Goal: Obtain resource: Download file/media

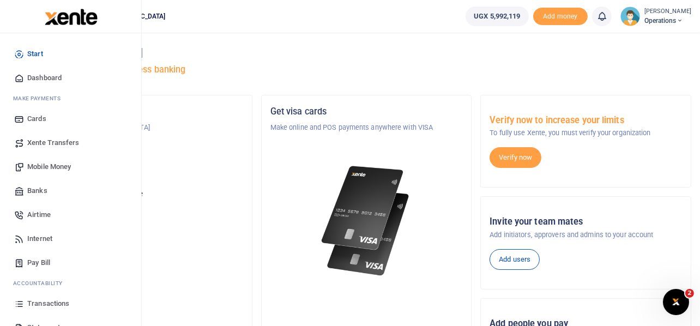
click at [54, 167] on span "Mobile Money" at bounding box center [49, 166] width 44 height 11
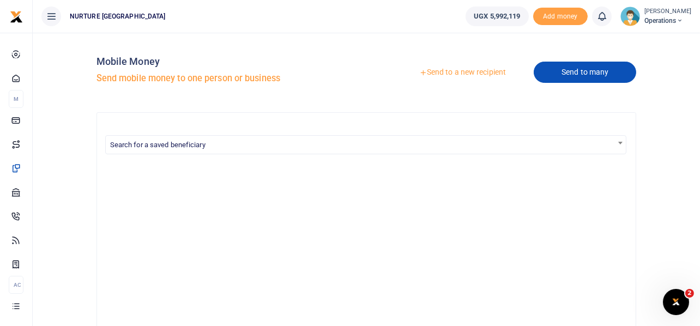
click at [588, 73] on link "Send to many" at bounding box center [585, 72] width 102 height 21
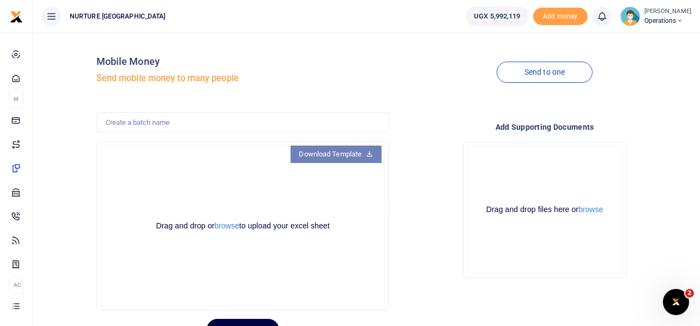
click at [327, 152] on link "Download Template" at bounding box center [337, 154] width 92 height 17
